Goal: Task Accomplishment & Management: Use online tool/utility

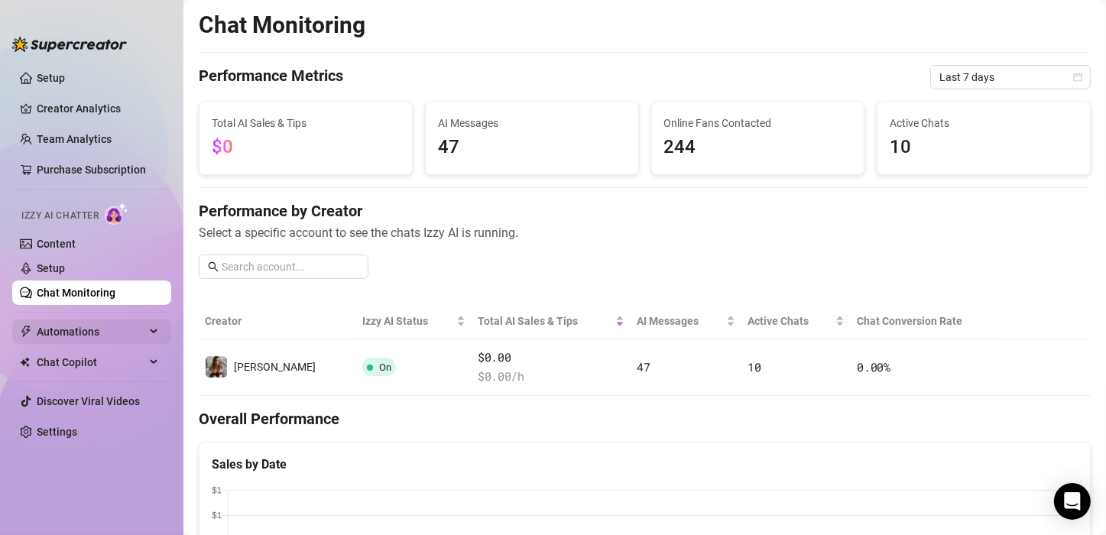
click at [121, 326] on span "Automations" at bounding box center [91, 332] width 109 height 24
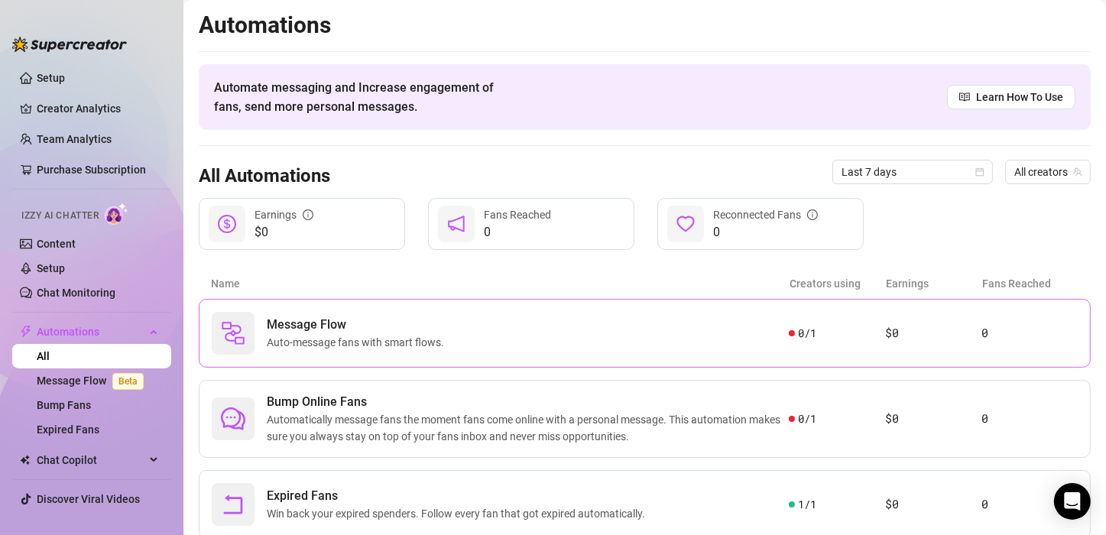
click at [491, 329] on div "Message Flow Auto-message fans with smart flows." at bounding box center [500, 333] width 577 height 43
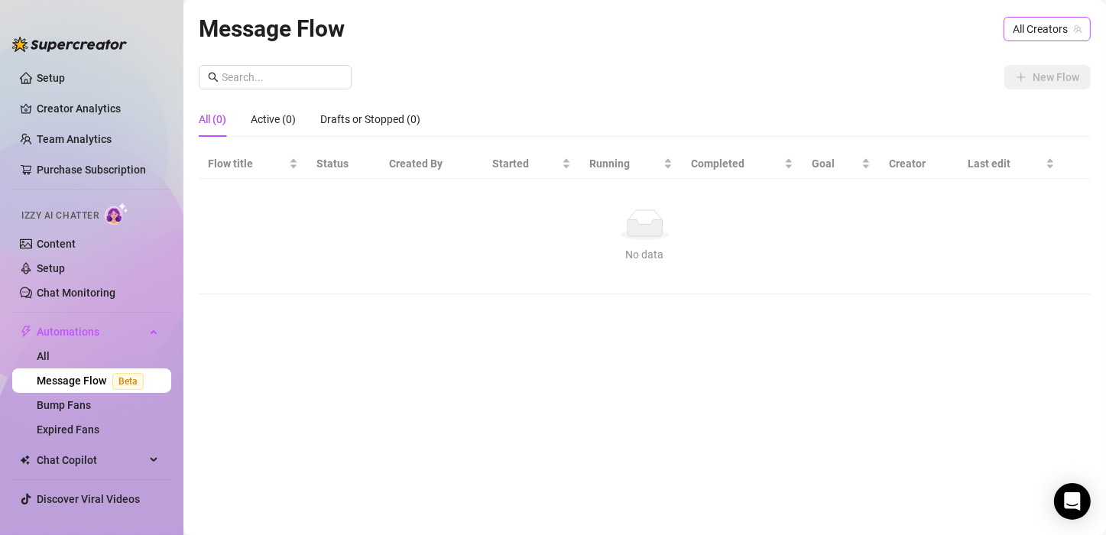
click at [1018, 21] on span "All Creators" at bounding box center [1047, 29] width 69 height 23
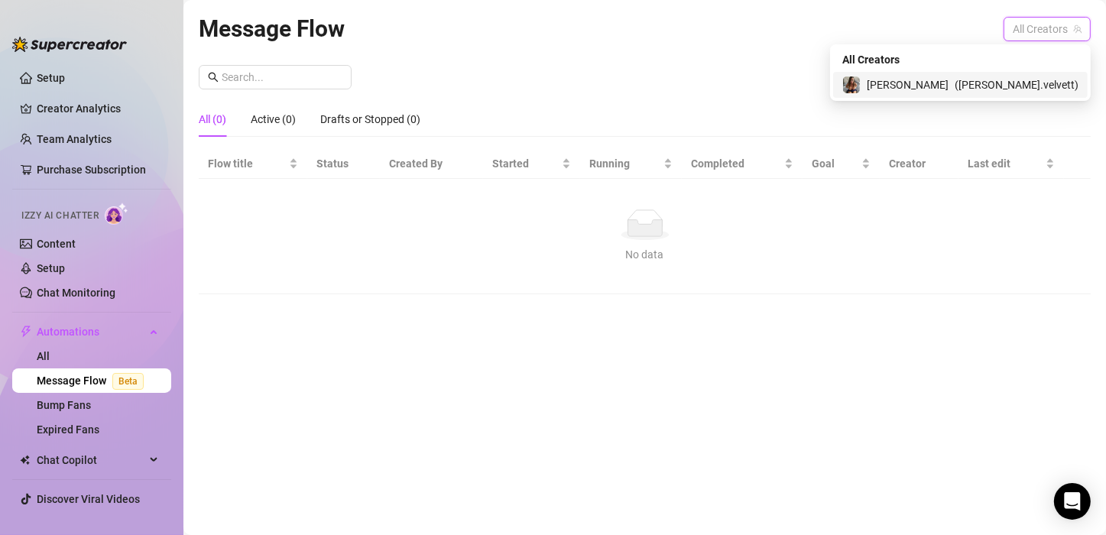
click at [949, 76] on span "[PERSON_NAME]" at bounding box center [908, 84] width 82 height 17
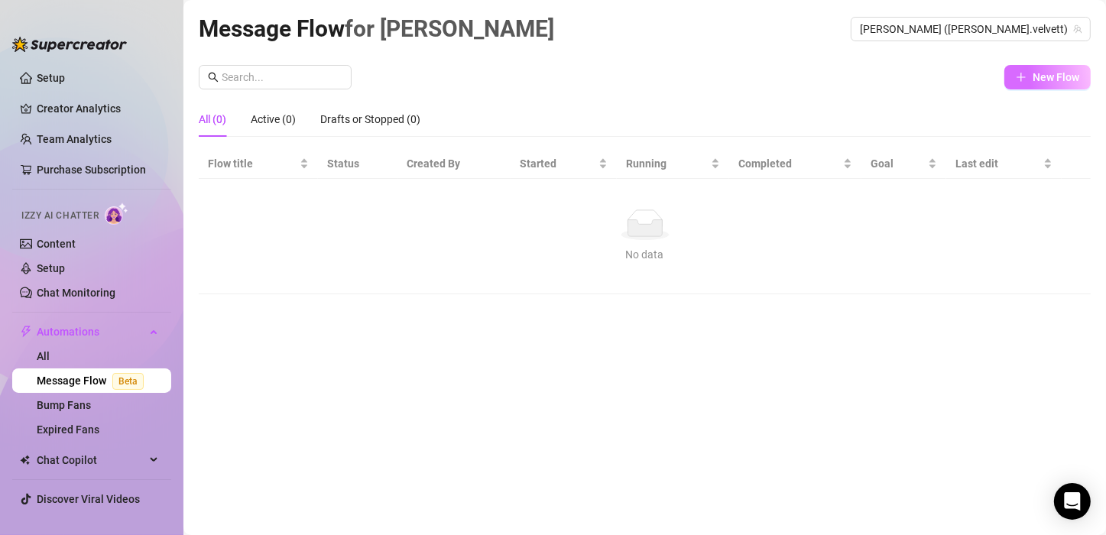
click at [1041, 80] on span "New Flow" at bounding box center [1056, 77] width 47 height 12
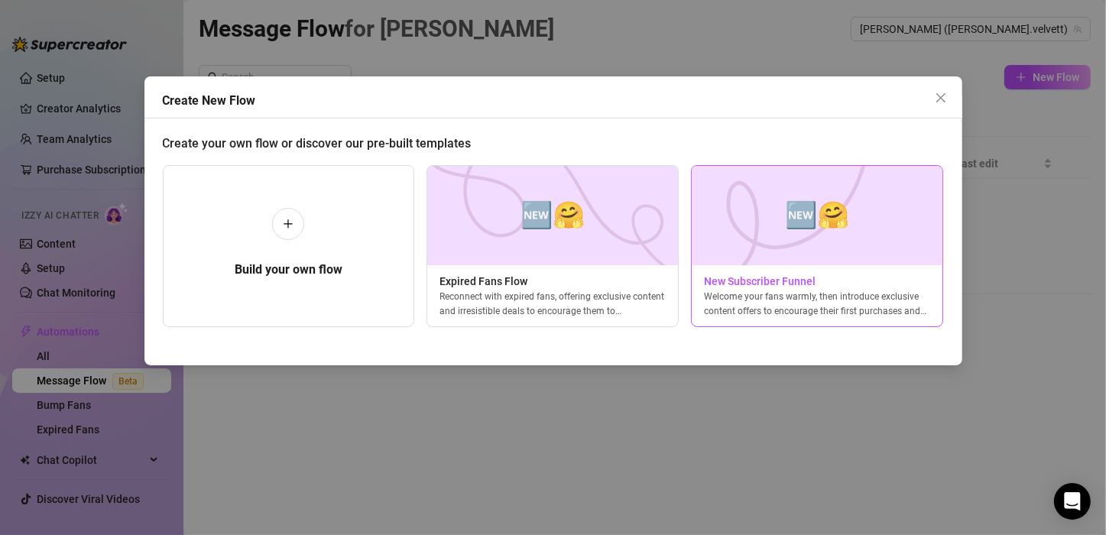
click at [726, 287] on span "New Subscriber Funnel" at bounding box center [817, 281] width 251 height 17
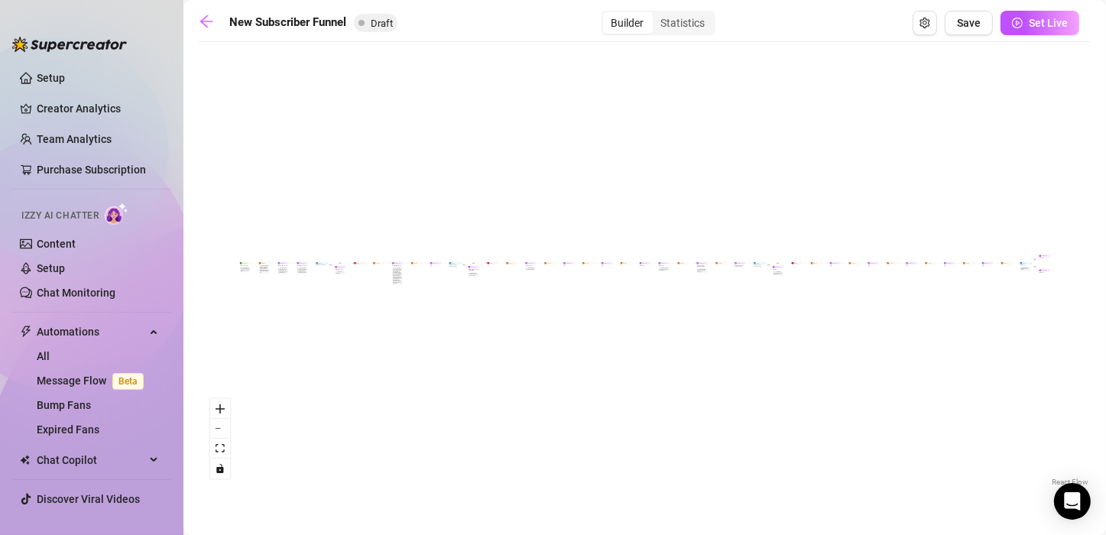
click at [517, 308] on div "If True If True If True If False If False If False If True If False Merge Merge…" at bounding box center [645, 270] width 892 height 440
click at [244, 271] on div "Sell content to new fans - from the moment they subscribe until they spend $300" at bounding box center [245, 270] width 9 height 5
click at [242, 265] on div "New Subscriber Trigger" at bounding box center [244, 266] width 11 height 2
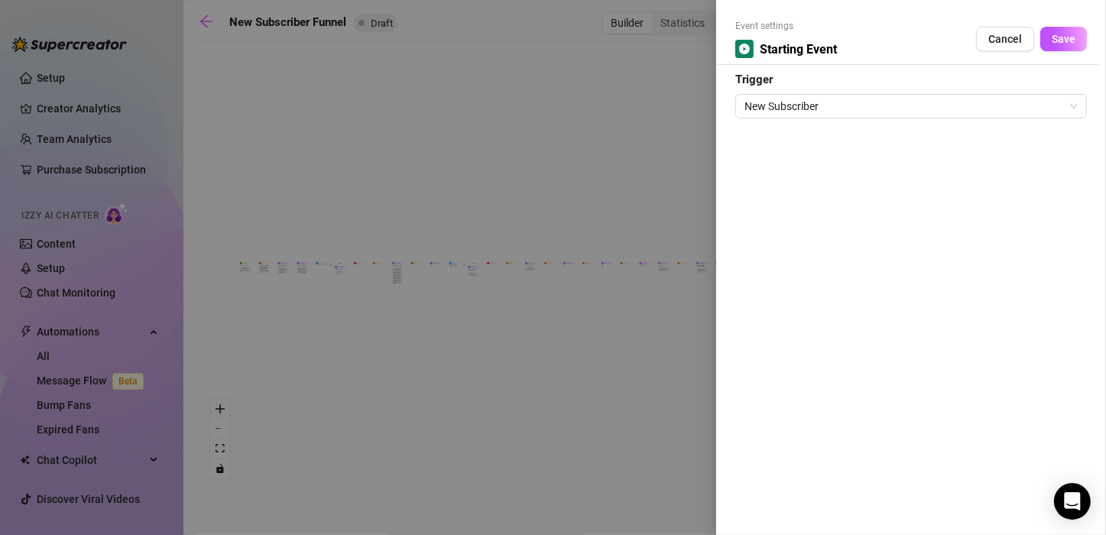
click at [539, 350] on div at bounding box center [553, 267] width 1106 height 535
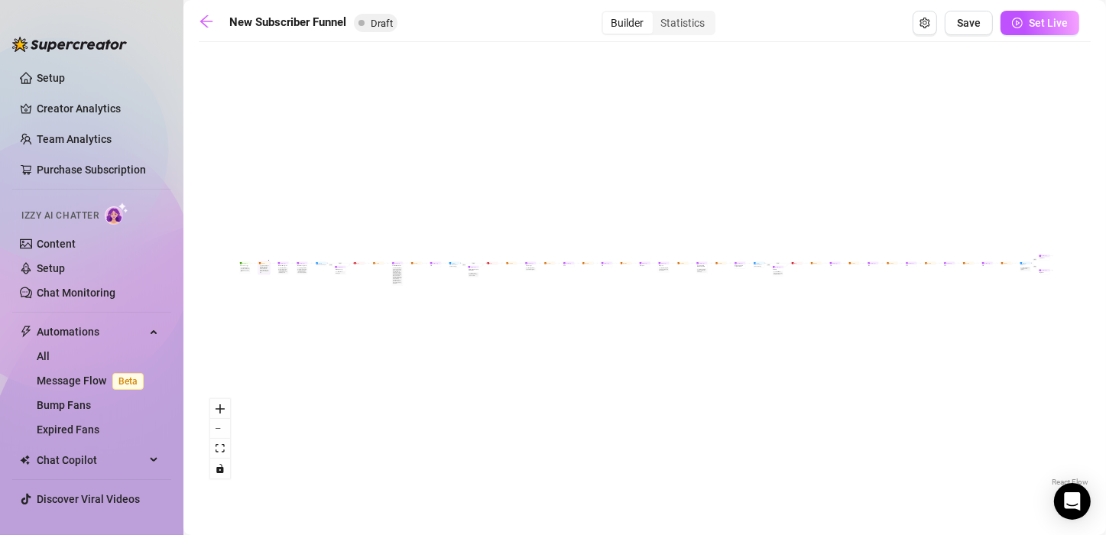
click at [264, 271] on div "Instead of sending the welcome message right away, wait a few minutes and only …" at bounding box center [264, 269] width 9 height 8
click at [265, 276] on div "If True If True If True If False If False If False If True If False Merge Merge…" at bounding box center [645, 270] width 892 height 440
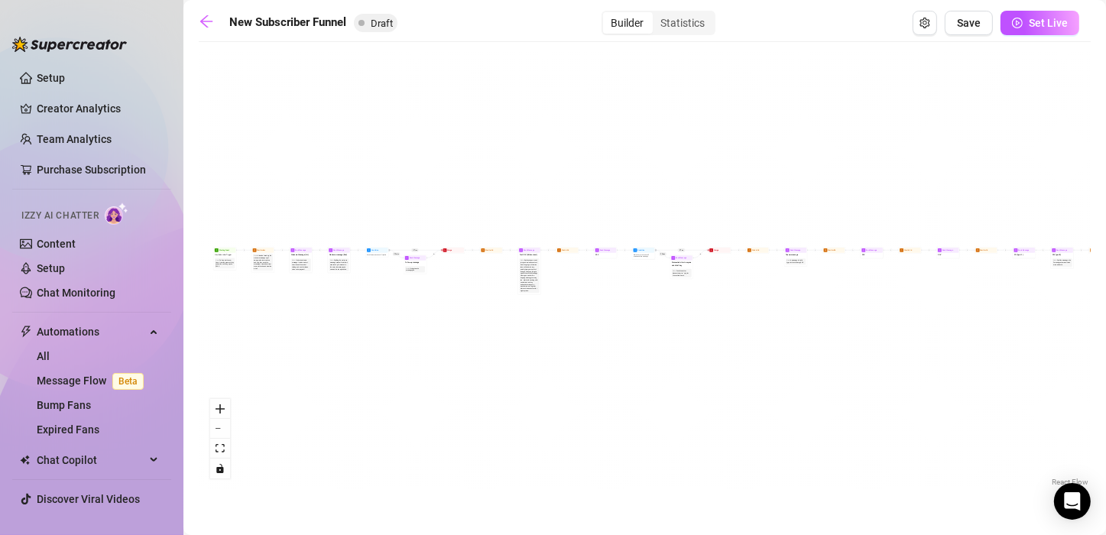
click at [265, 272] on div "If True If True If True If False If False If False If True If False Merge Merge…" at bounding box center [645, 270] width 892 height 440
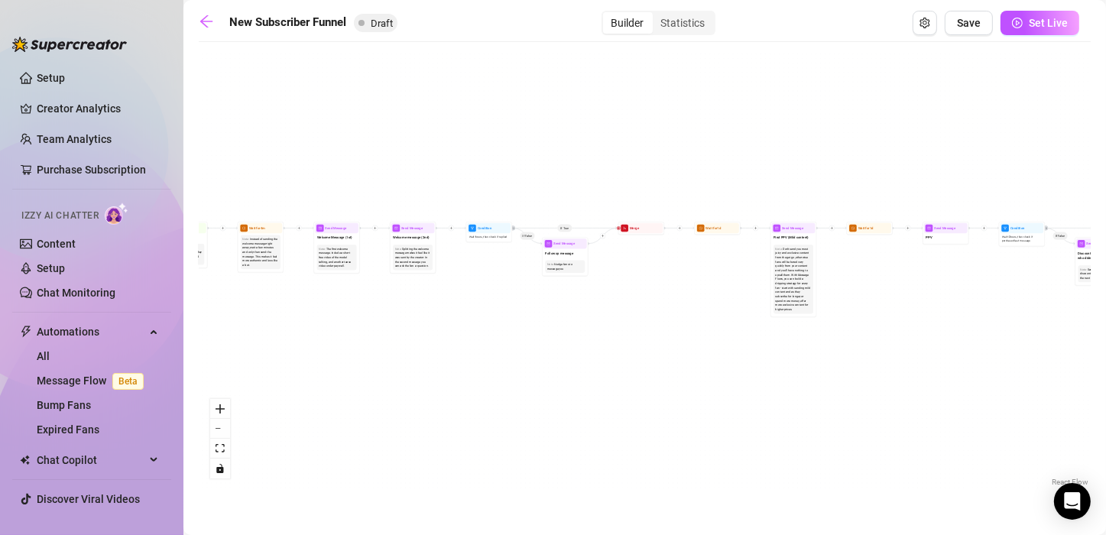
click at [265, 272] on div "If True If True If True If False If False If False If True If False Merge Merge…" at bounding box center [645, 270] width 892 height 440
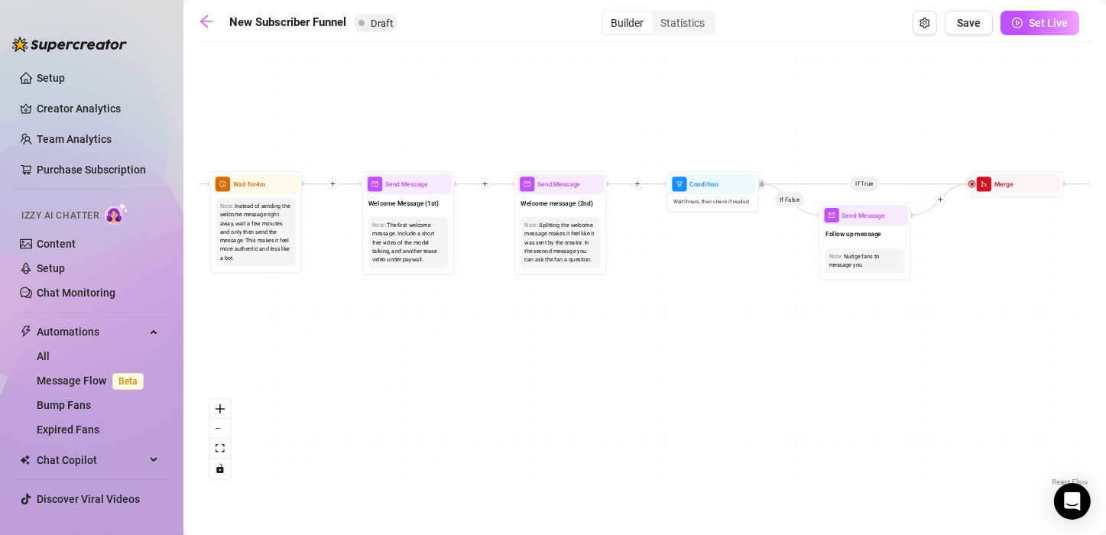
click at [265, 272] on div "If True If True If True If False If False If False If True If False Merge Merge…" at bounding box center [645, 270] width 892 height 440
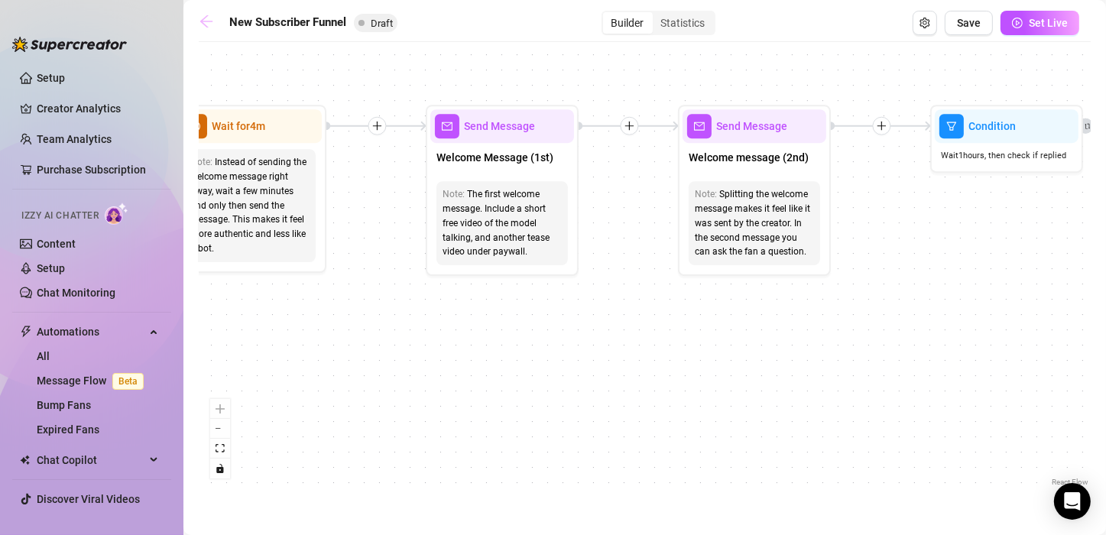
click at [209, 23] on icon "arrow-left" at bounding box center [206, 21] width 15 height 15
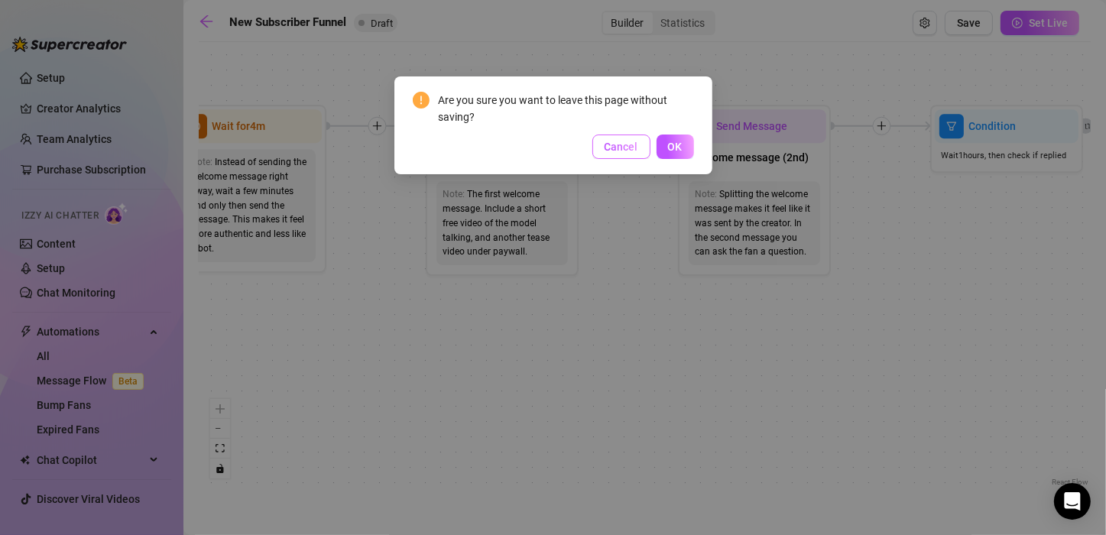
click at [626, 148] on span "Cancel" at bounding box center [622, 147] width 34 height 12
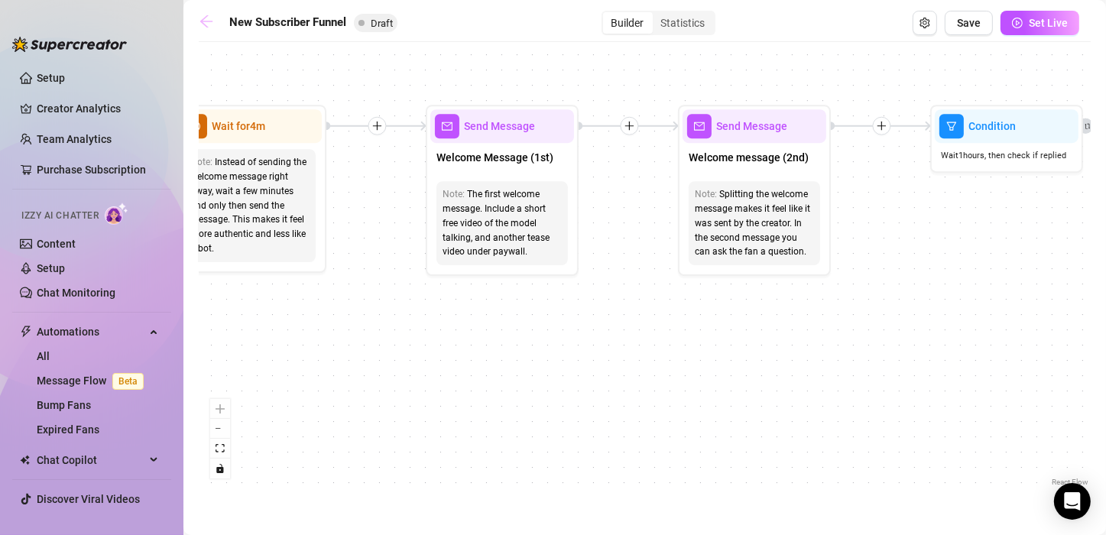
click at [202, 16] on icon "arrow-left" at bounding box center [206, 21] width 15 height 15
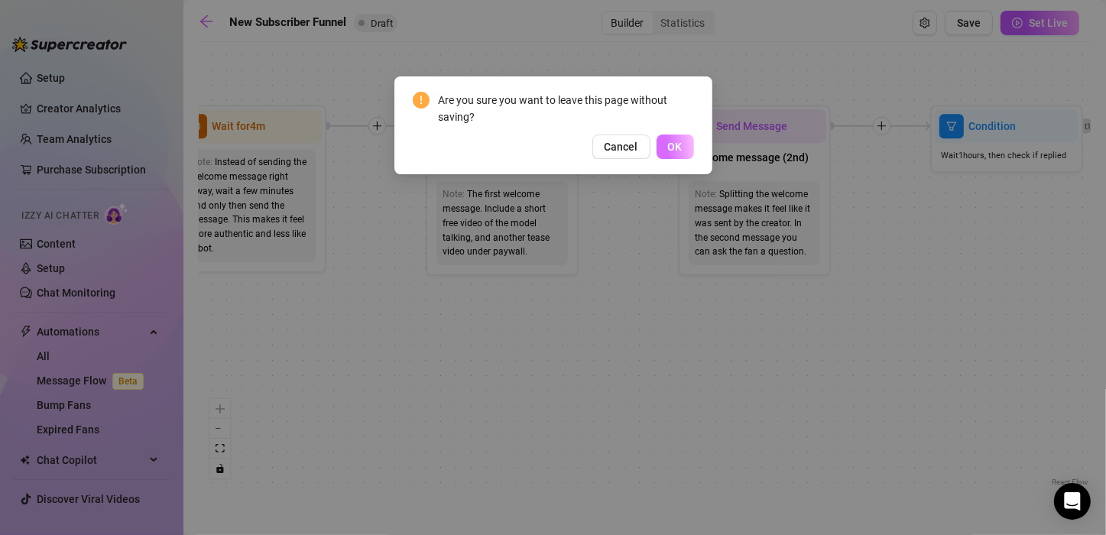
click at [668, 145] on span "OK" at bounding box center [675, 147] width 15 height 12
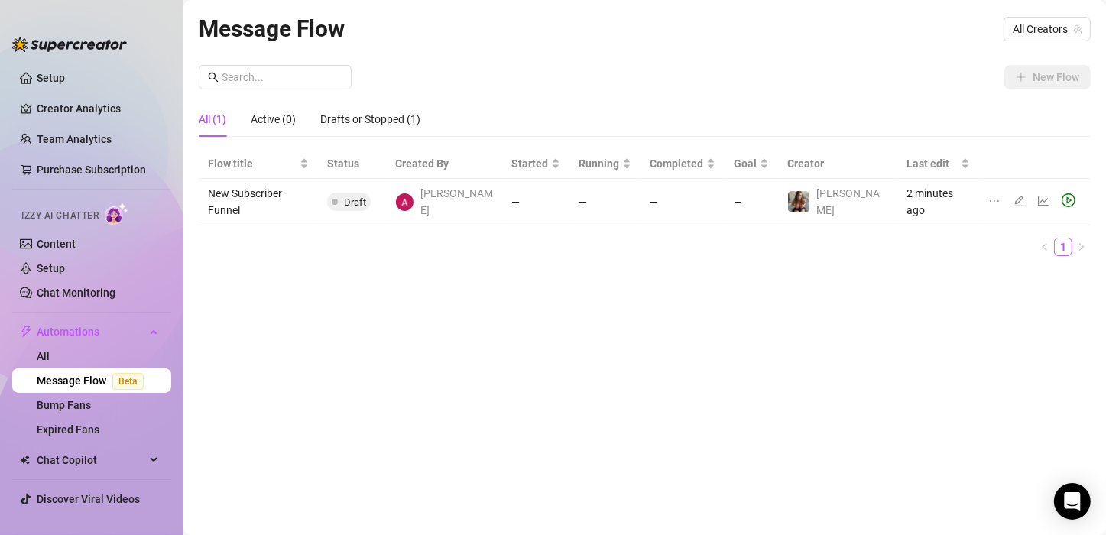
click at [886, 89] on div "New Flow All (1) Active (0) Drafts or Stopped (1) Flow title Status Created By …" at bounding box center [645, 166] width 892 height 203
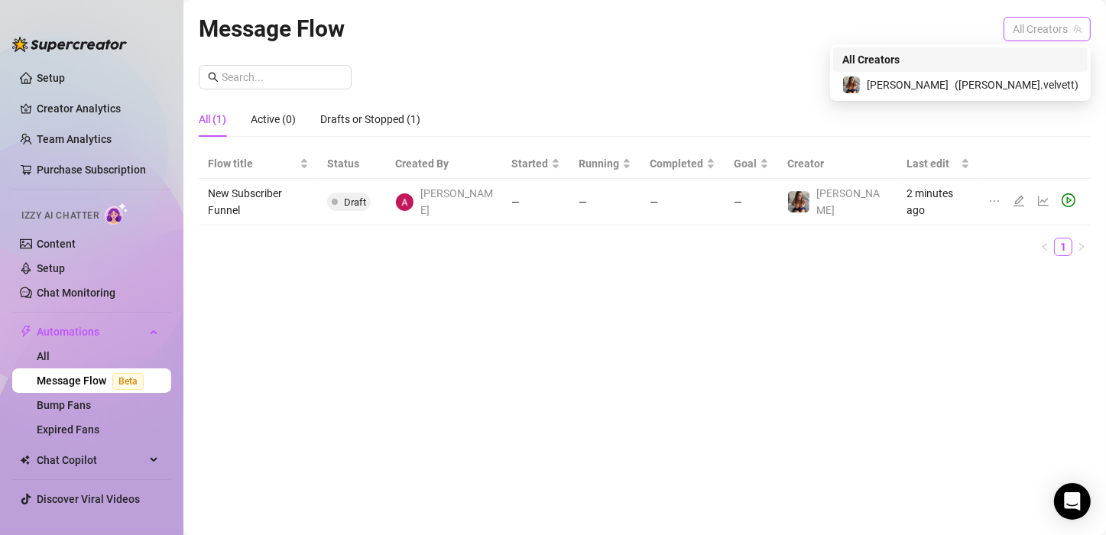
click at [1040, 26] on span "All Creators" at bounding box center [1047, 29] width 69 height 23
click at [1029, 78] on span "( [PERSON_NAME].velvett )" at bounding box center [1017, 84] width 124 height 17
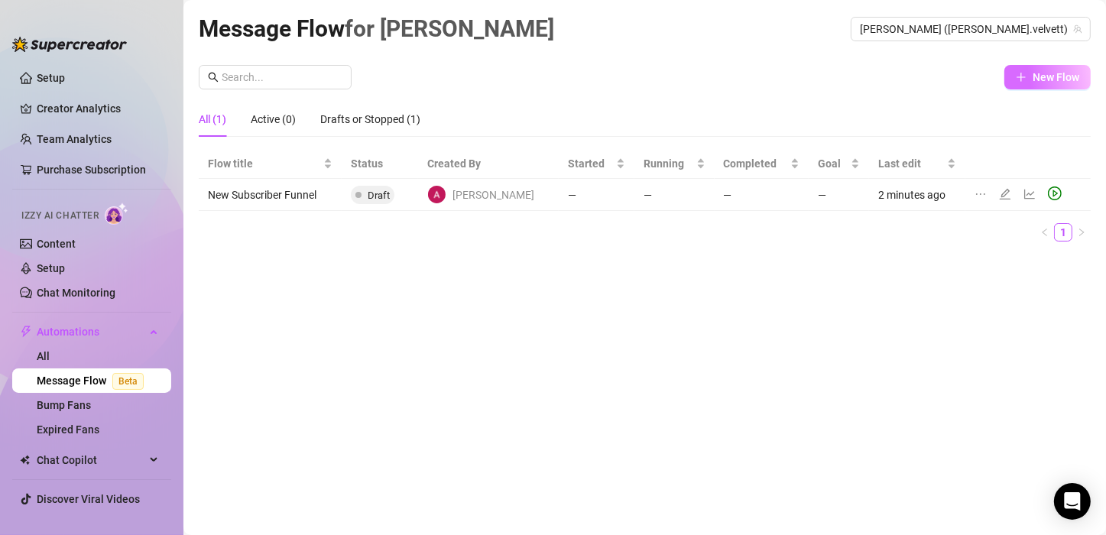
click at [1023, 81] on icon "plus" at bounding box center [1021, 77] width 11 height 11
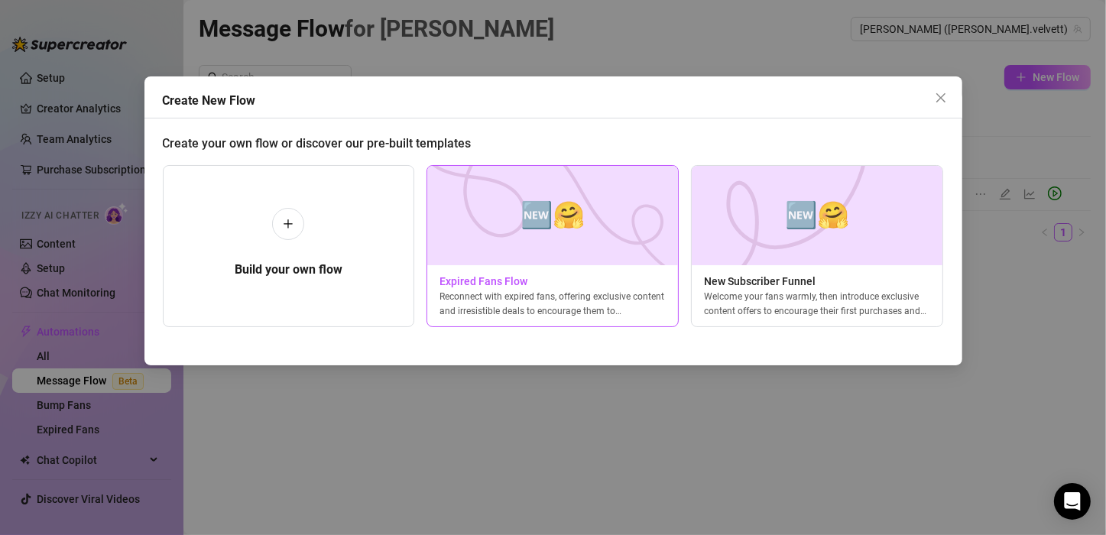
click at [597, 216] on img at bounding box center [553, 215] width 252 height 99
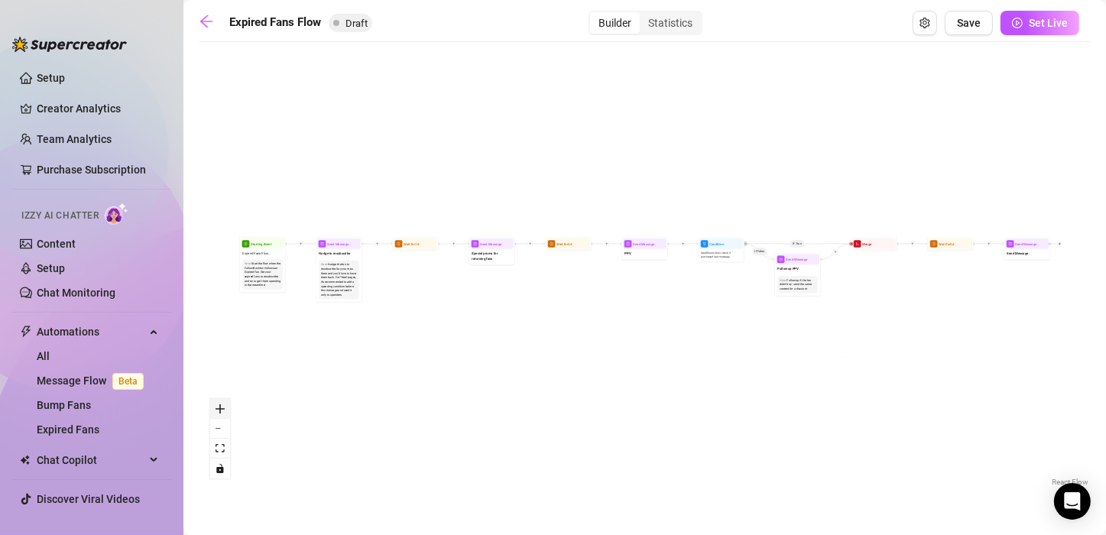
click at [219, 404] on icon "zoom in" at bounding box center [220, 408] width 9 height 9
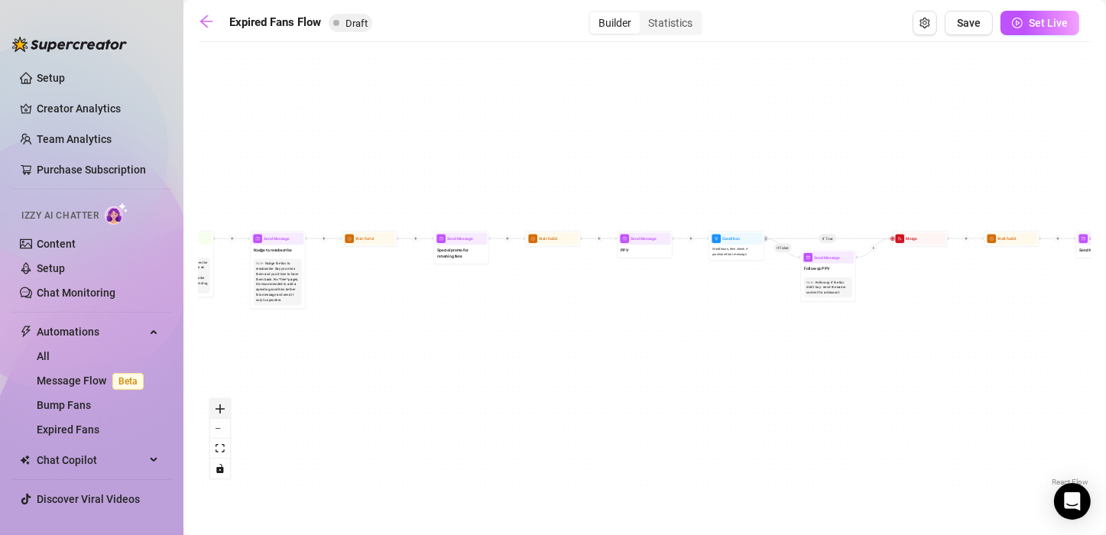
click at [219, 404] on icon "zoom in" at bounding box center [220, 408] width 9 height 9
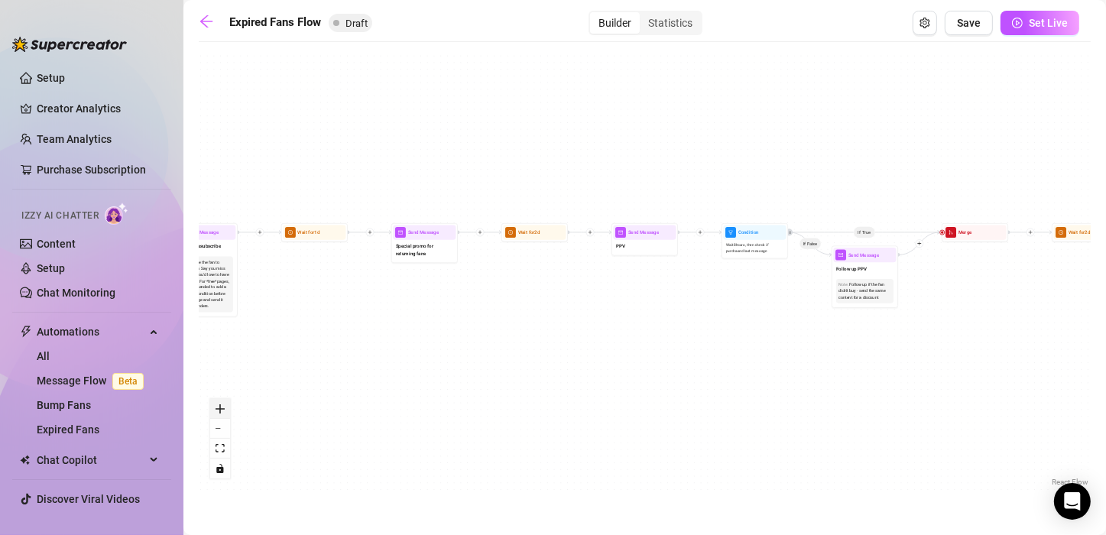
click at [219, 404] on icon "zoom in" at bounding box center [220, 408] width 9 height 9
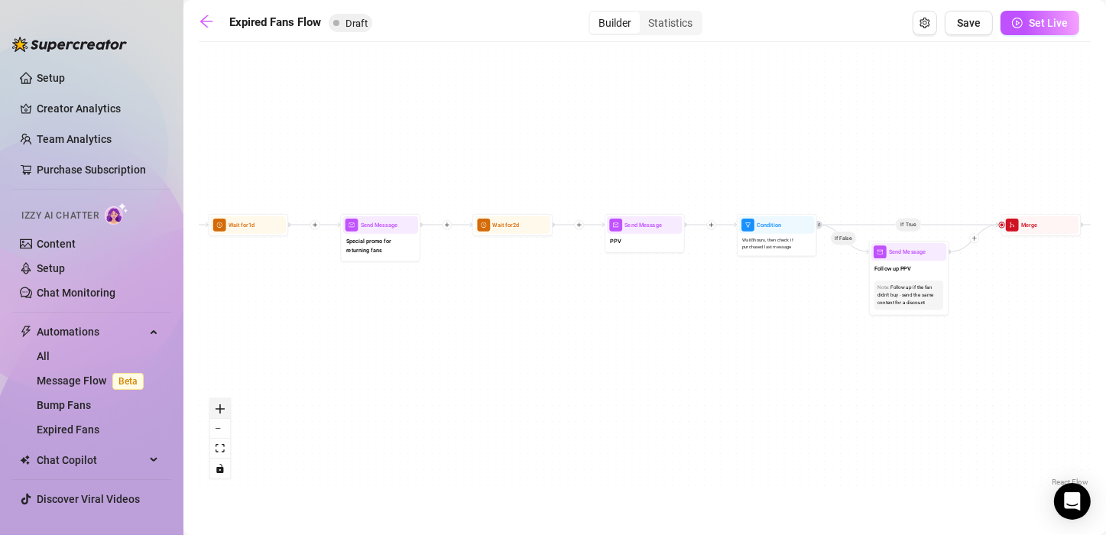
click at [219, 404] on icon "zoom in" at bounding box center [220, 408] width 9 height 9
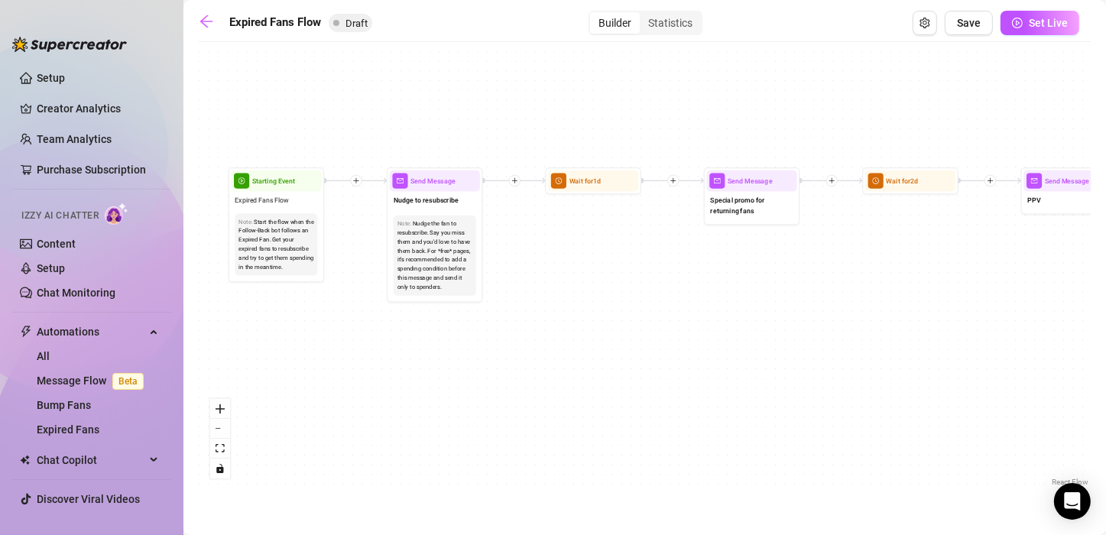
drag, startPoint x: 334, startPoint y: 315, endPoint x: 768, endPoint y: 280, distance: 435.6
click at [768, 280] on div "If True If False Send Message Send Message Wait for 2d Merge Send Message Follo…" at bounding box center [645, 270] width 892 height 440
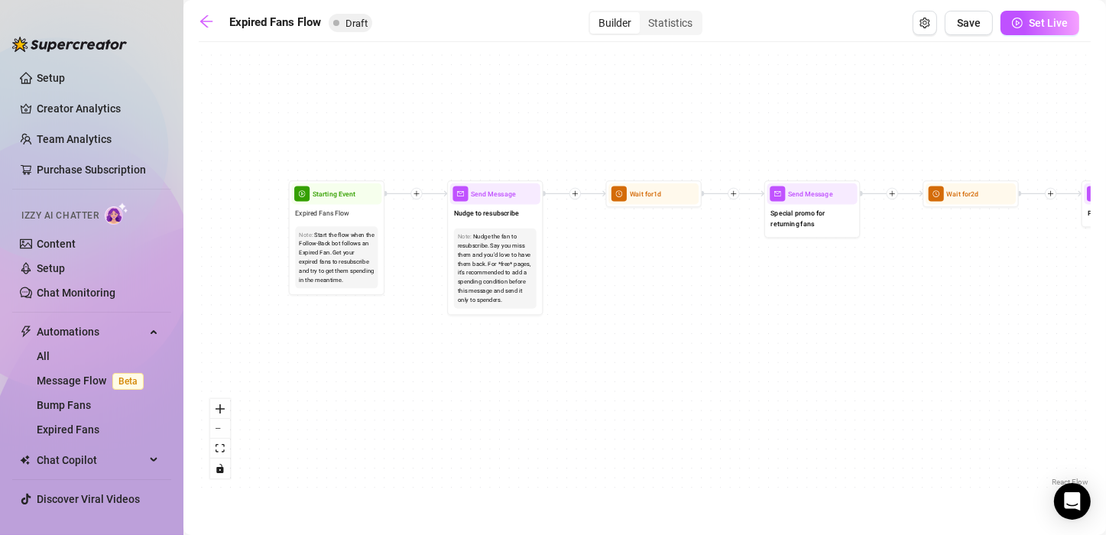
drag, startPoint x: 562, startPoint y: 326, endPoint x: 612, endPoint y: 339, distance: 52.1
click at [612, 339] on div "If True If False Send Message Send Message Wait for 2d Merge Send Message Follo…" at bounding box center [645, 270] width 892 height 440
click at [220, 404] on icon "zoom in" at bounding box center [220, 408] width 9 height 9
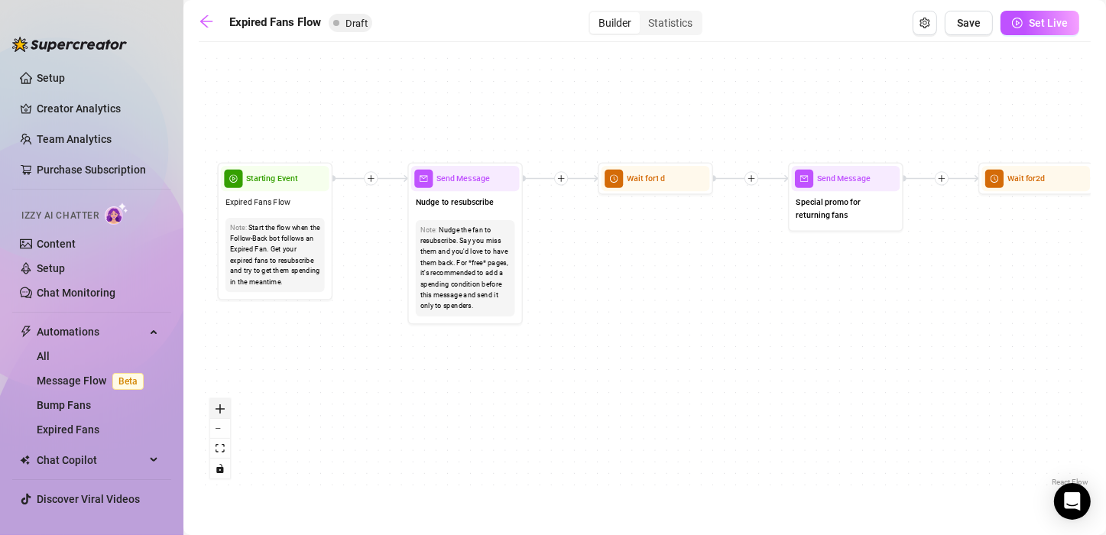
click at [220, 404] on icon "zoom in" at bounding box center [220, 408] width 9 height 9
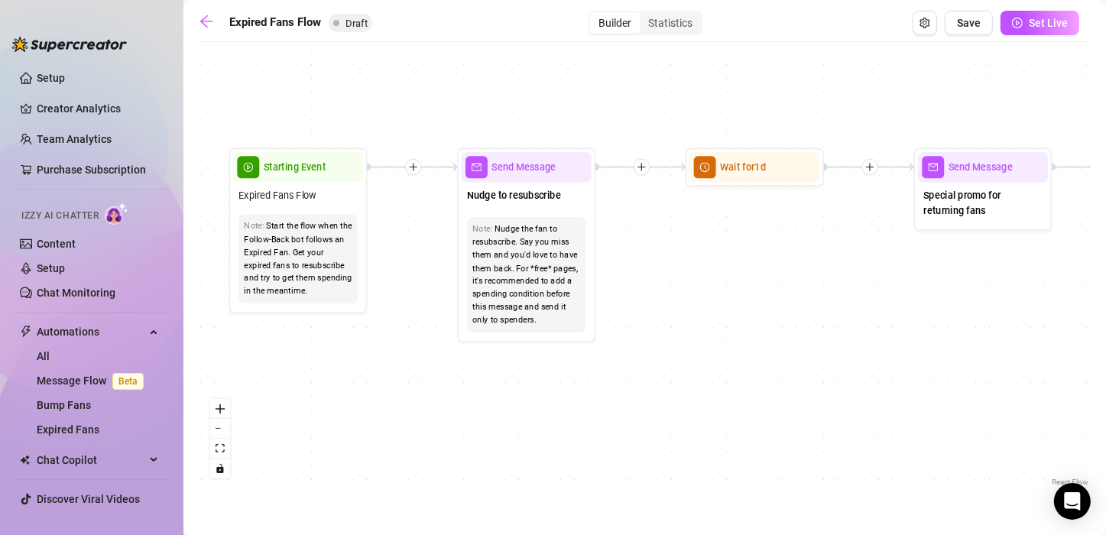
drag, startPoint x: 274, startPoint y: 363, endPoint x: 372, endPoint y: 370, distance: 97.3
click at [372, 370] on div "If True If False Send Message Send Message Wait for 2d Merge Send Message Follo…" at bounding box center [645, 270] width 892 height 440
click at [226, 408] on button "zoom in" at bounding box center [220, 409] width 20 height 20
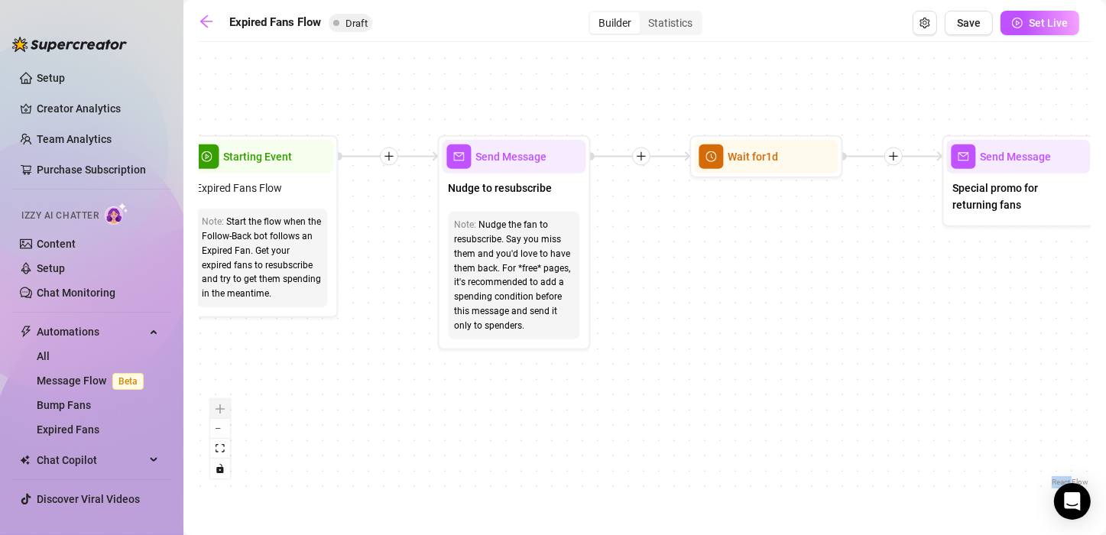
click at [226, 408] on div "React Flow controls" at bounding box center [220, 439] width 20 height 80
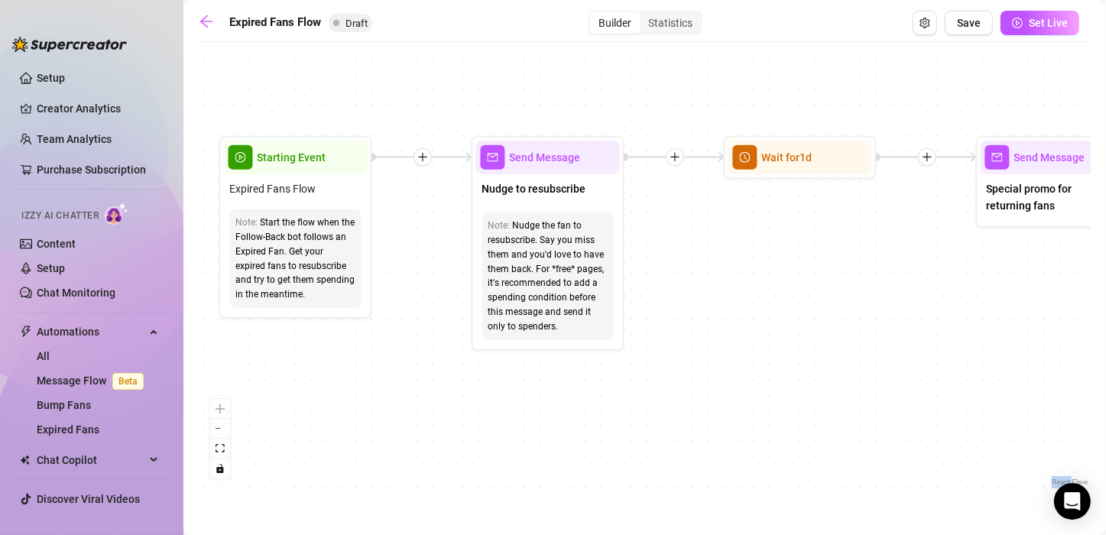
drag, startPoint x: 303, startPoint y: 358, endPoint x: 337, endPoint y: 359, distance: 33.6
click at [337, 359] on div "If True If False Send Message Send Message Wait for 2d Merge Send Message Follo…" at bounding box center [645, 270] width 892 height 440
click at [60, 287] on link "Chat Monitoring" at bounding box center [76, 293] width 79 height 12
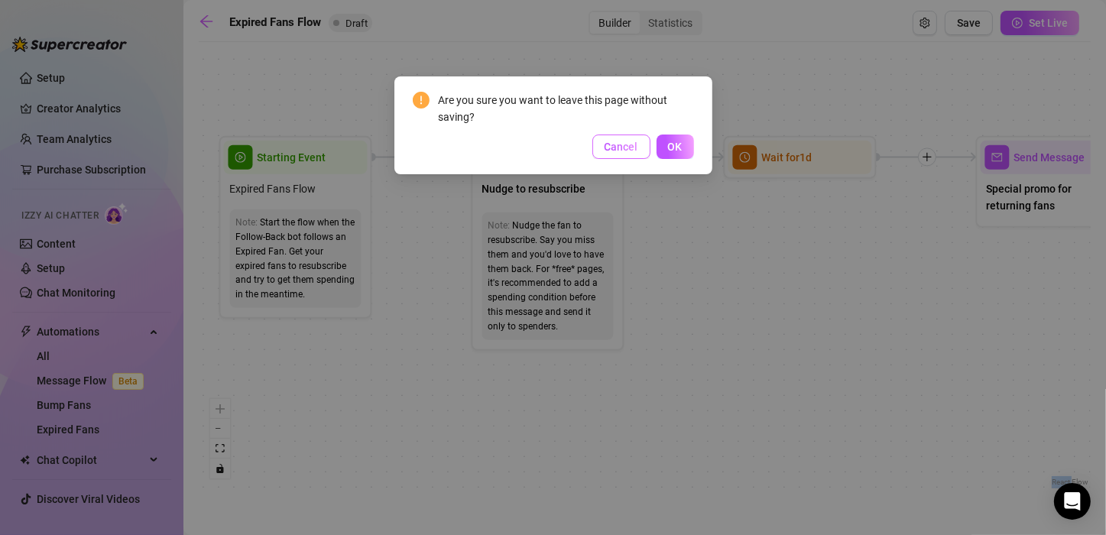
click at [618, 153] on button "Cancel" at bounding box center [621, 147] width 58 height 24
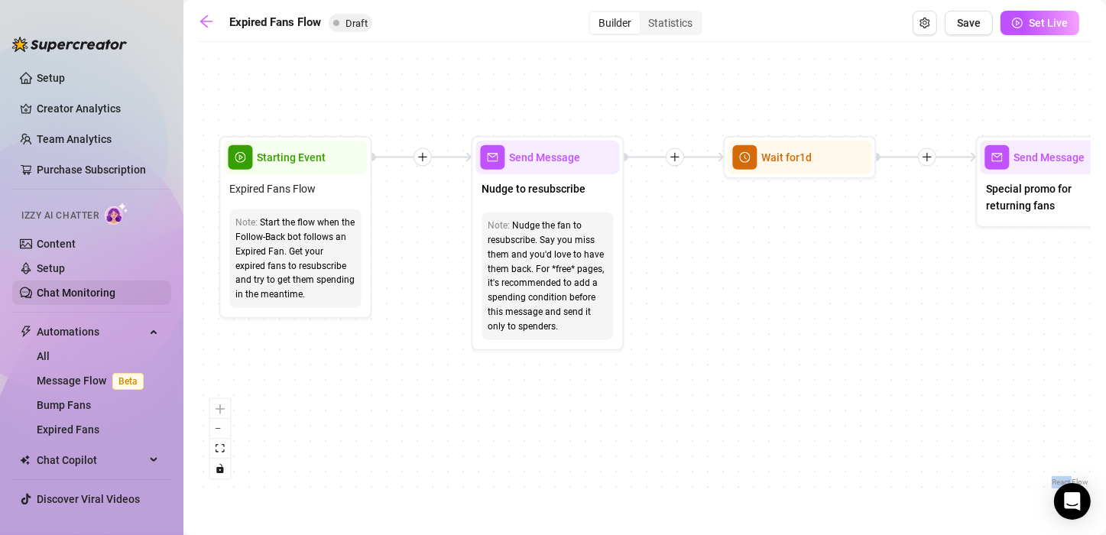
click at [57, 297] on link "Chat Monitoring" at bounding box center [76, 293] width 79 height 12
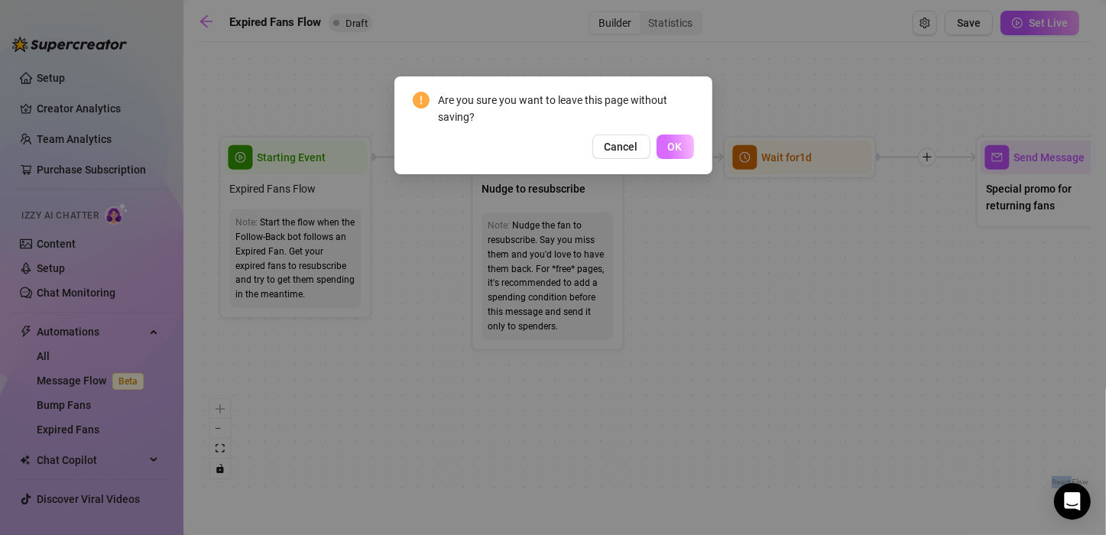
click at [679, 145] on span "OK" at bounding box center [675, 147] width 15 height 12
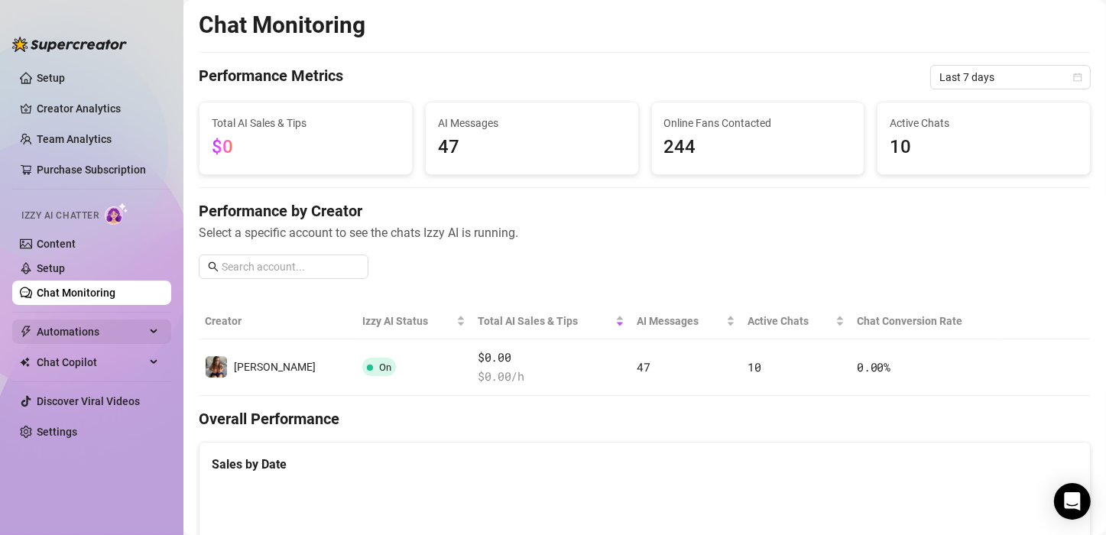
click at [115, 329] on span "Automations" at bounding box center [91, 332] width 109 height 24
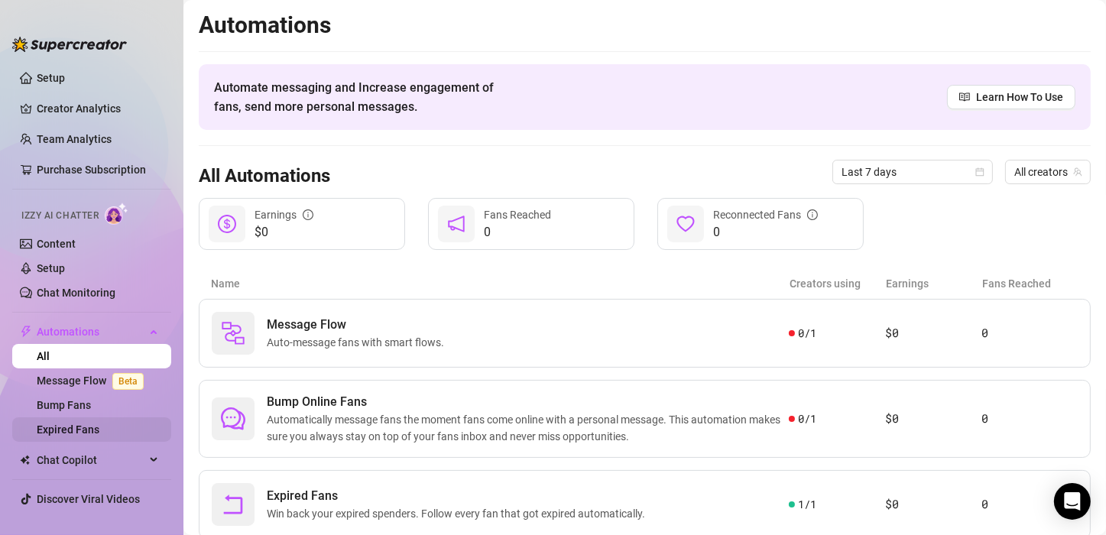
click at [85, 431] on link "Expired Fans" at bounding box center [68, 430] width 63 height 12
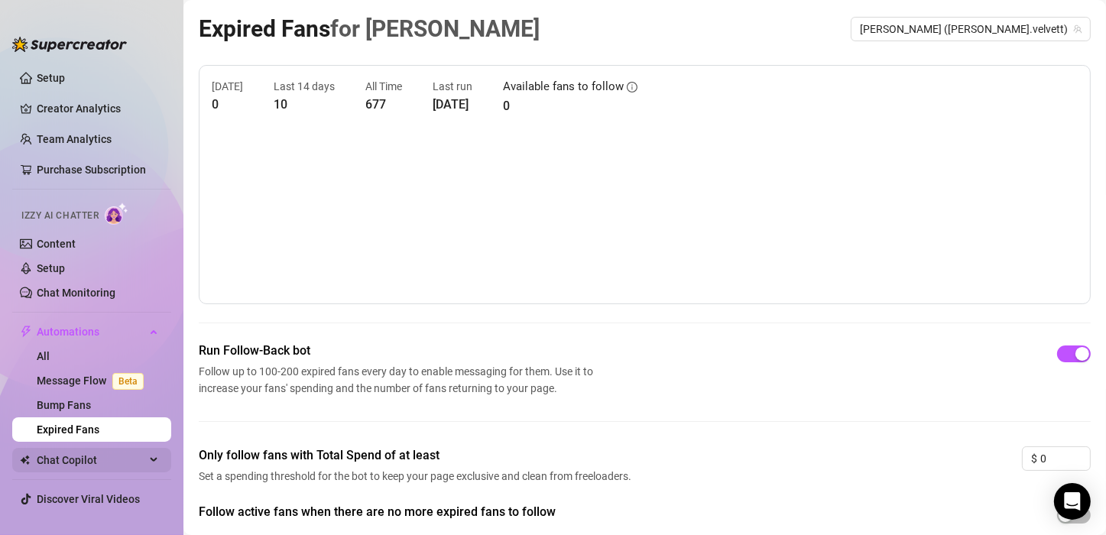
click at [68, 459] on span "Chat Copilot" at bounding box center [91, 460] width 109 height 24
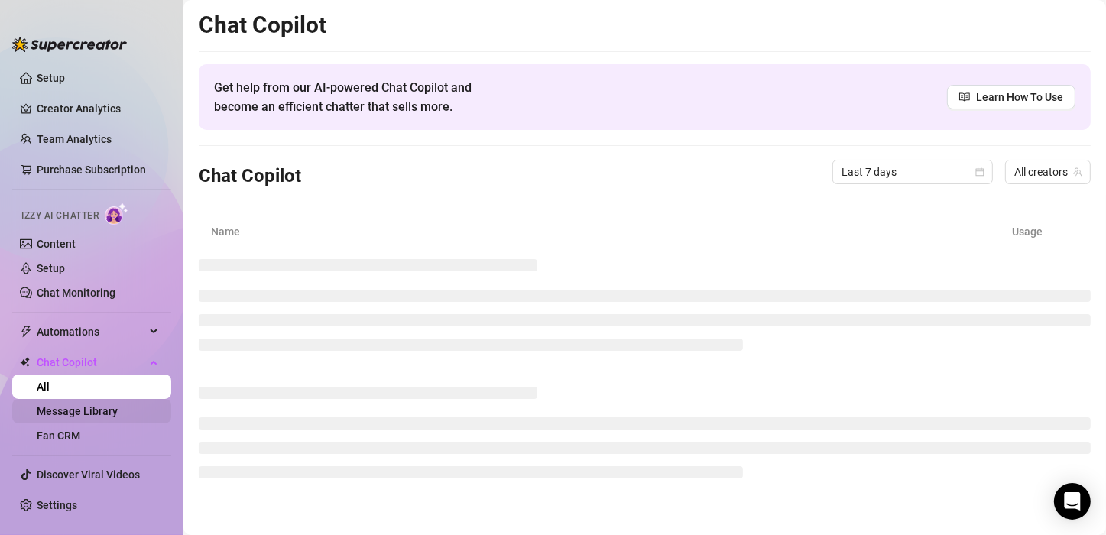
click at [87, 409] on link "Message Library" at bounding box center [77, 411] width 81 height 12
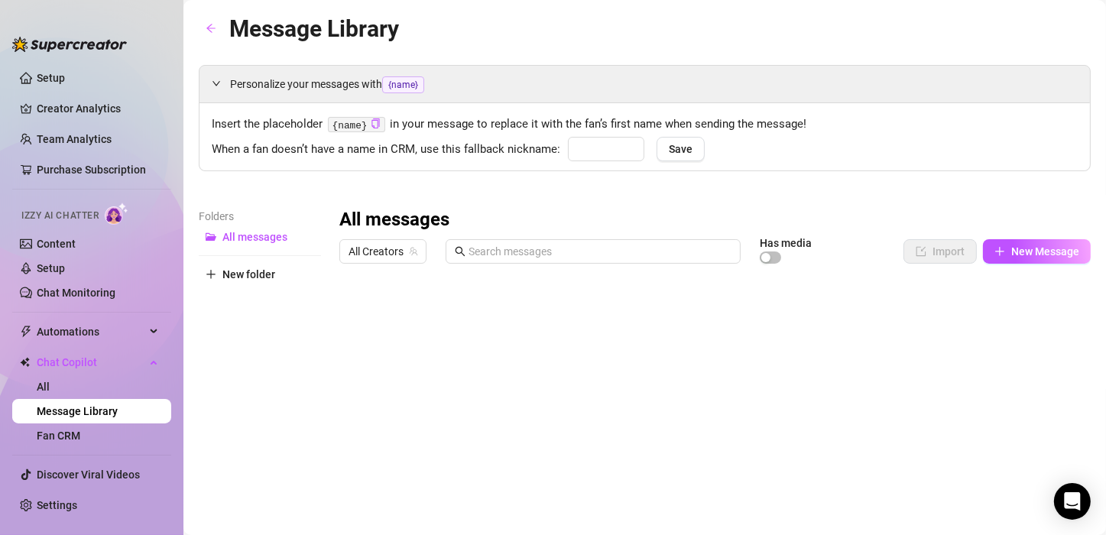
type input "babe"
click at [1011, 255] on span "New Message" at bounding box center [1045, 251] width 68 height 12
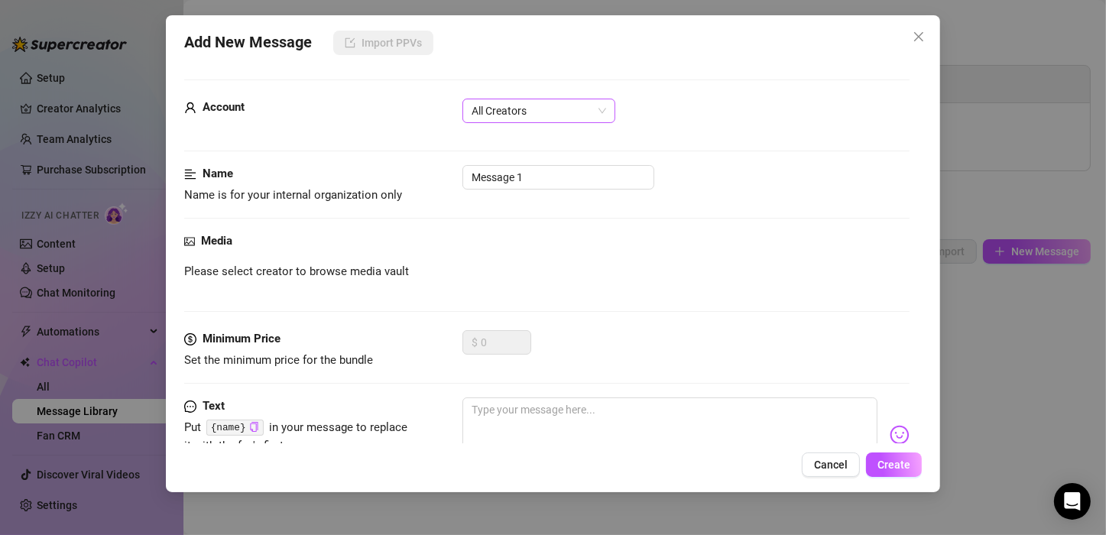
click at [589, 115] on span "All Creators" at bounding box center [539, 110] width 135 height 23
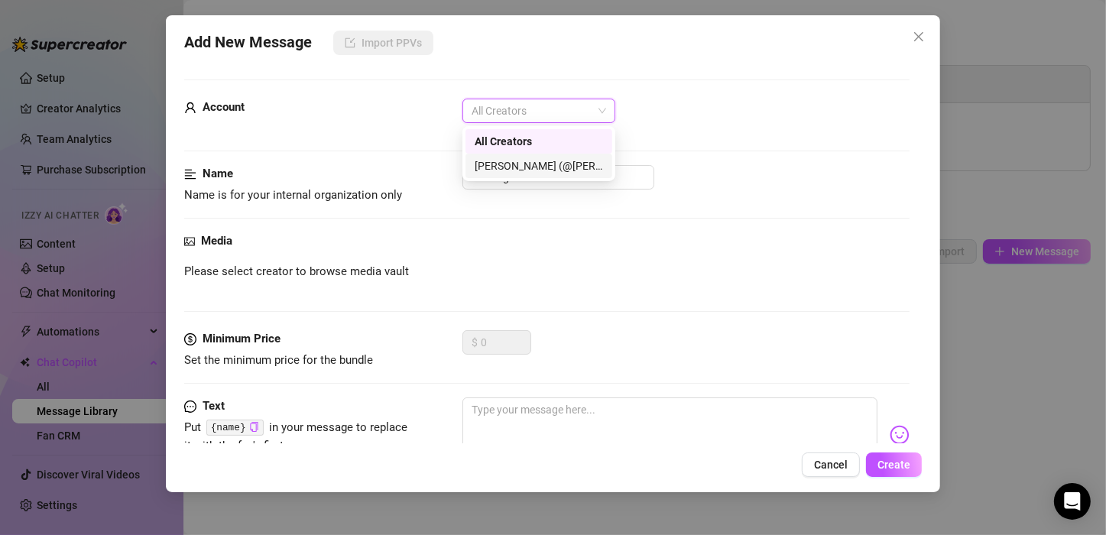
click at [547, 160] on div "[PERSON_NAME] (@[PERSON_NAME].velvett)" at bounding box center [539, 165] width 128 height 17
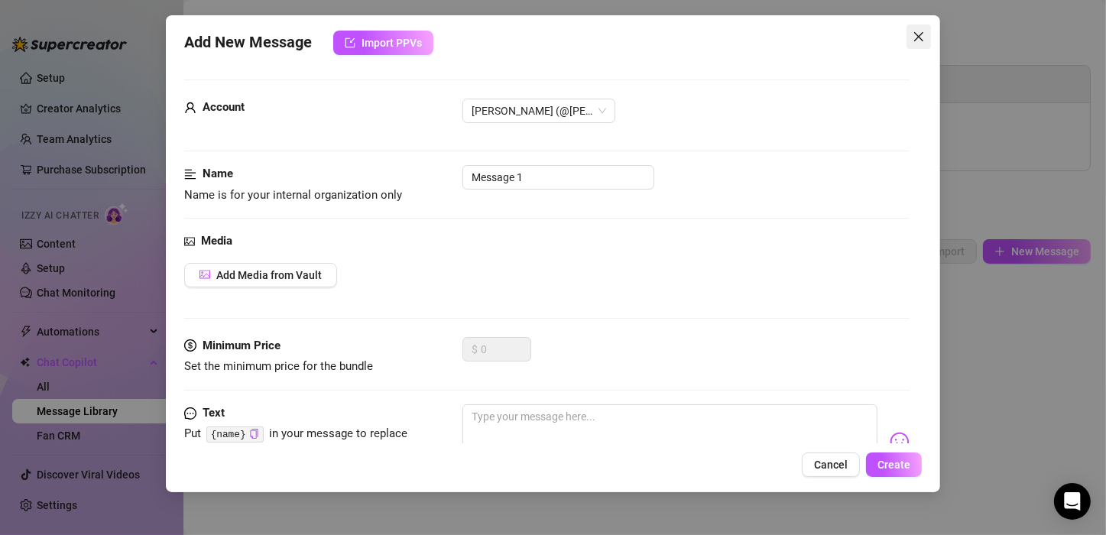
click at [925, 33] on span "Close" at bounding box center [919, 37] width 24 height 12
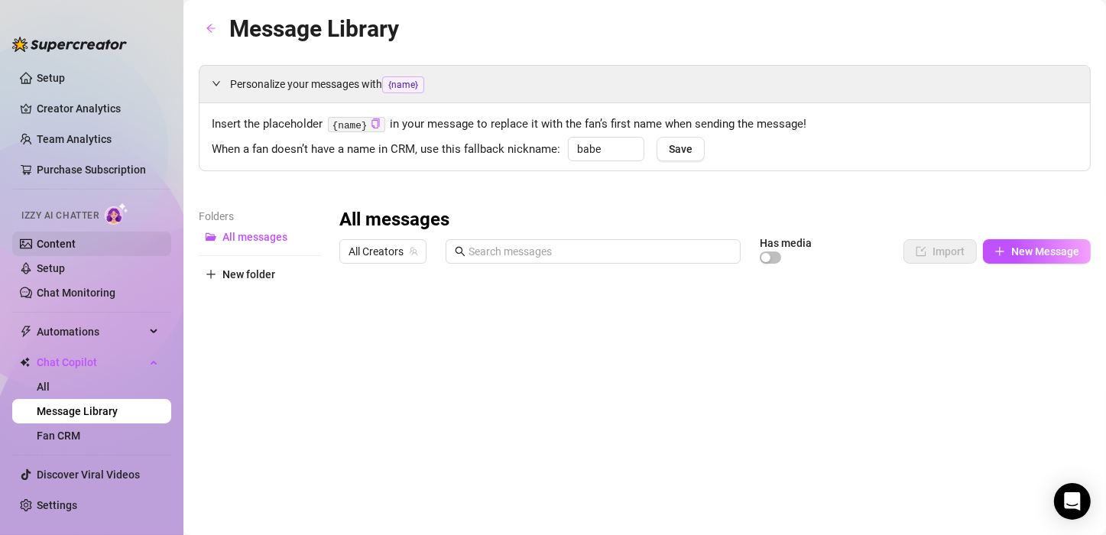
click at [67, 250] on link "Content" at bounding box center [56, 244] width 39 height 12
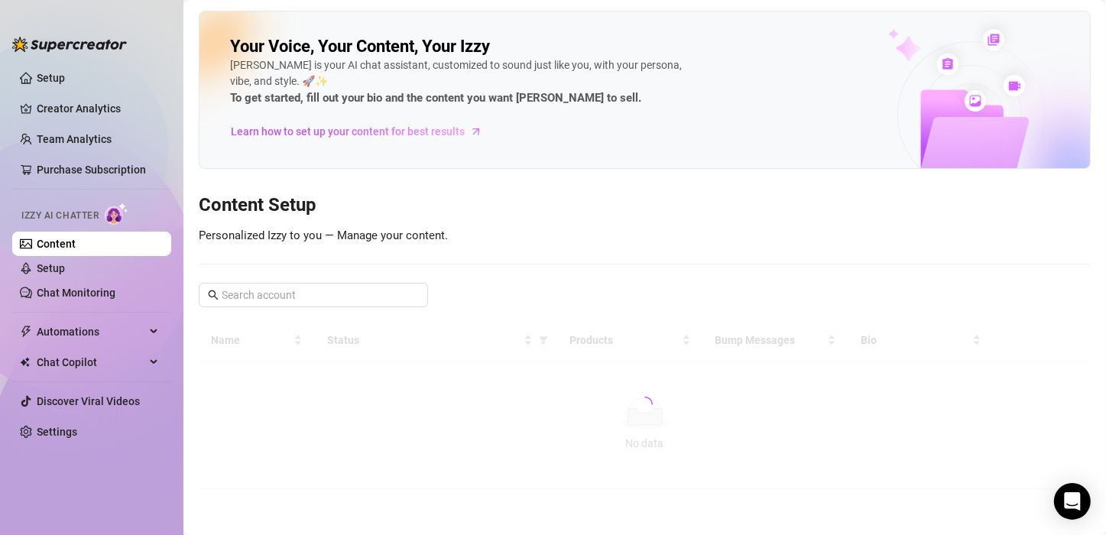
click at [67, 246] on link "Content" at bounding box center [56, 244] width 39 height 12
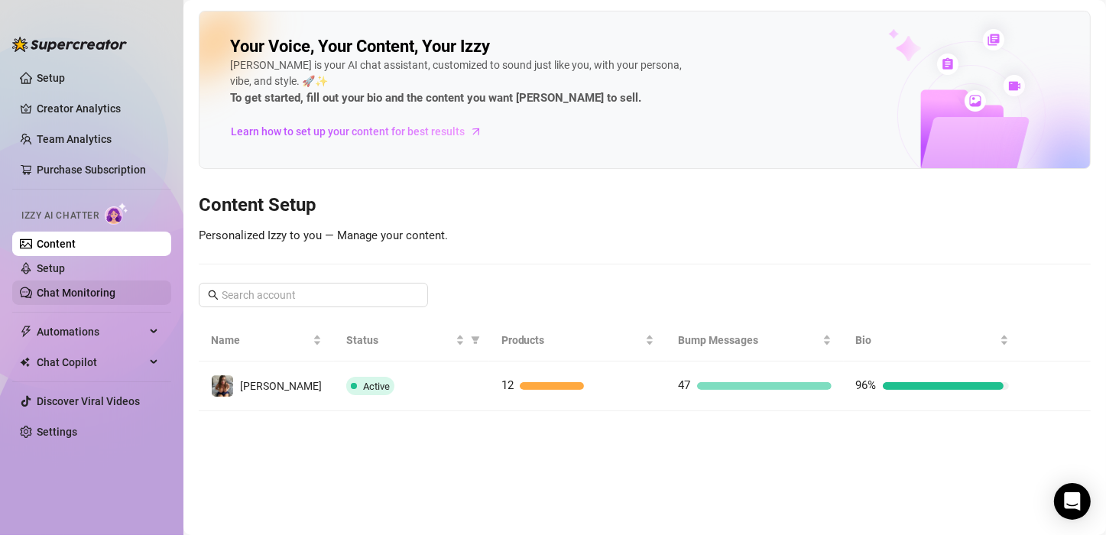
click at [70, 287] on link "Chat Monitoring" at bounding box center [76, 293] width 79 height 12
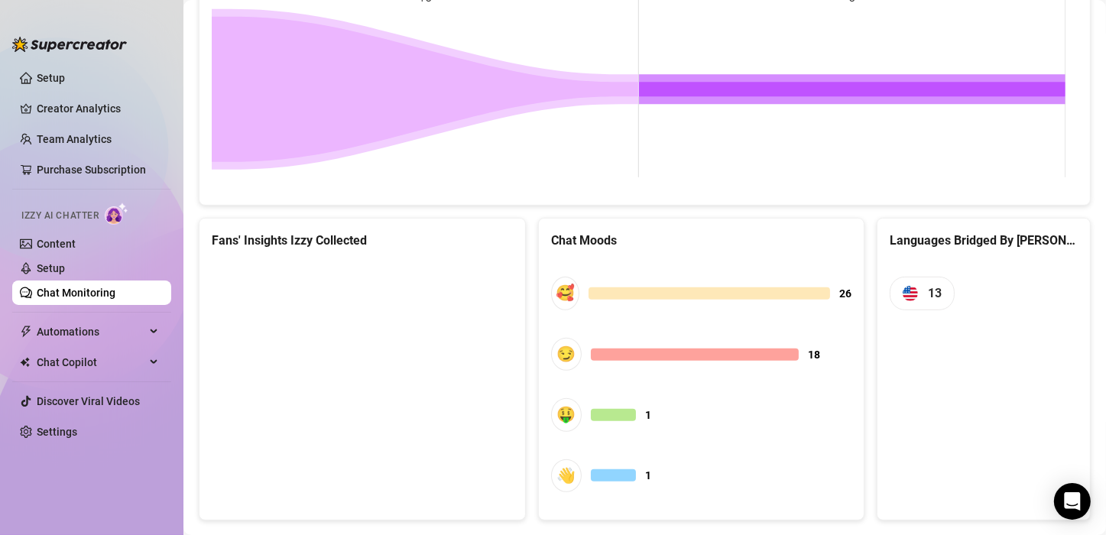
scroll to position [771, 0]
